Goal: Information Seeking & Learning: Learn about a topic

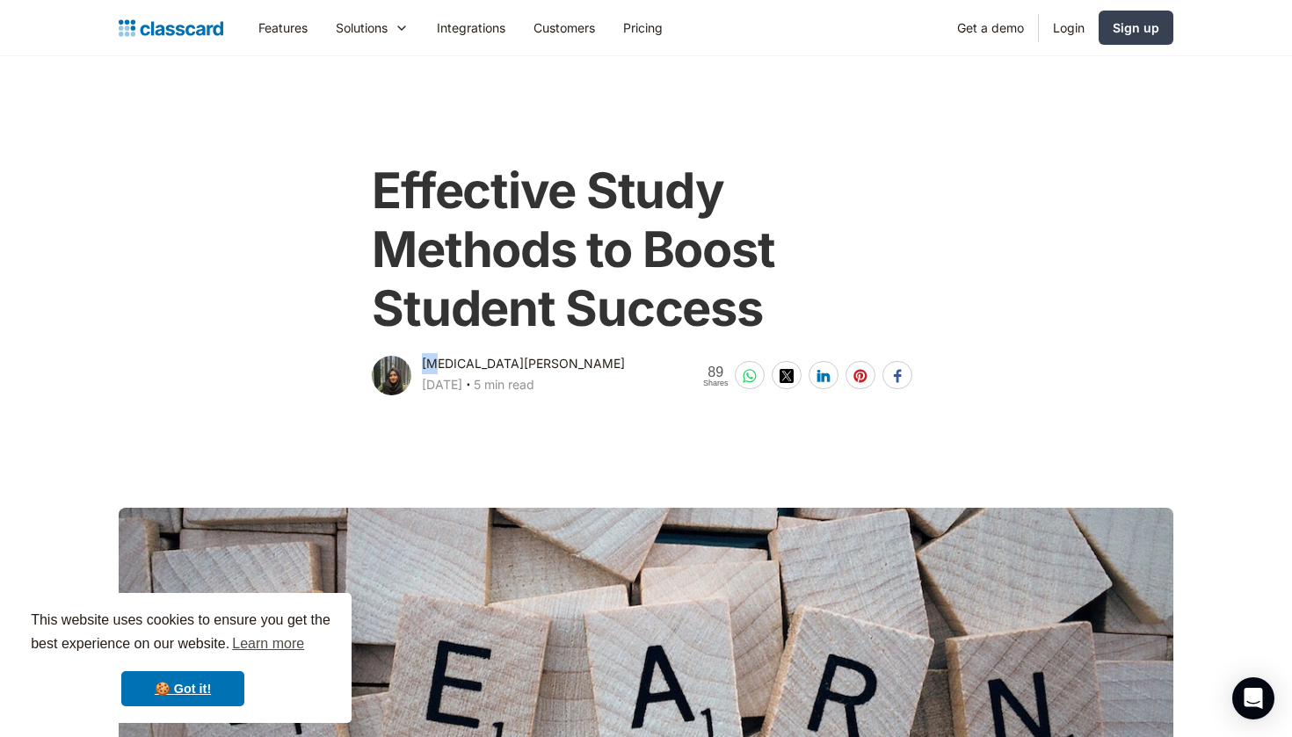
drag, startPoint x: 423, startPoint y: 363, endPoint x: 438, endPoint y: 364, distance: 15.0
click at [438, 364] on div "[MEDICAL_DATA][PERSON_NAME]" at bounding box center [523, 363] width 203 height 21
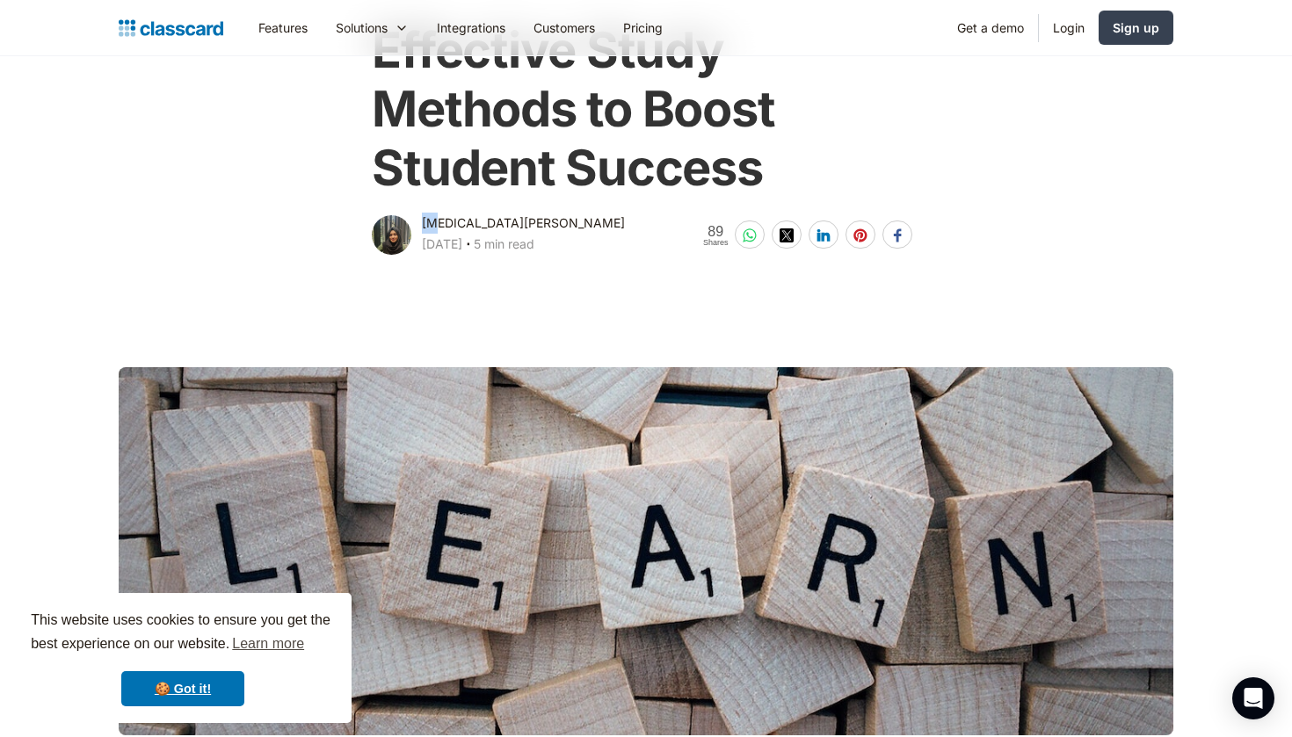
scroll to position [57, 0]
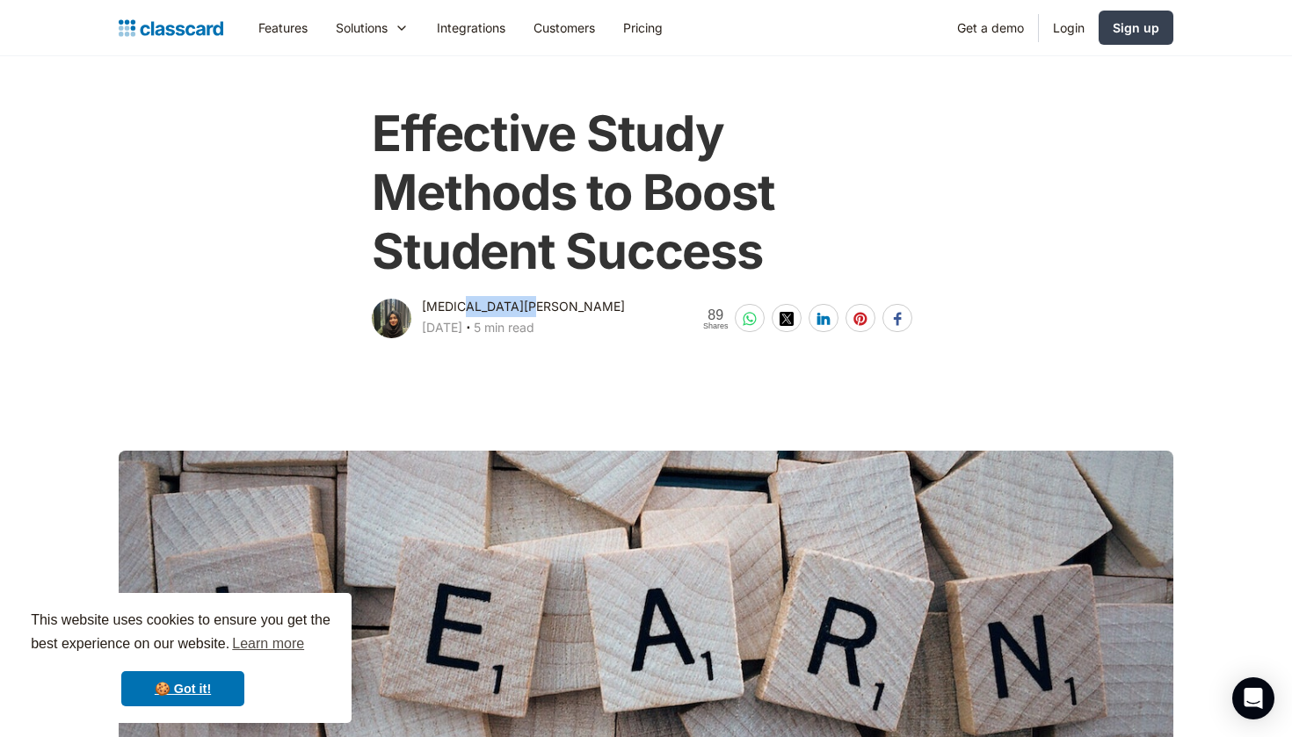
drag, startPoint x: 460, startPoint y: 308, endPoint x: 526, endPoint y: 303, distance: 66.1
click at [526, 303] on div "[MEDICAL_DATA][PERSON_NAME] [DATE] ‧ 5 min read" at bounding box center [523, 319] width 203 height 46
copy div "Zahirunisa"
